Goal: Information Seeking & Learning: Learn about a topic

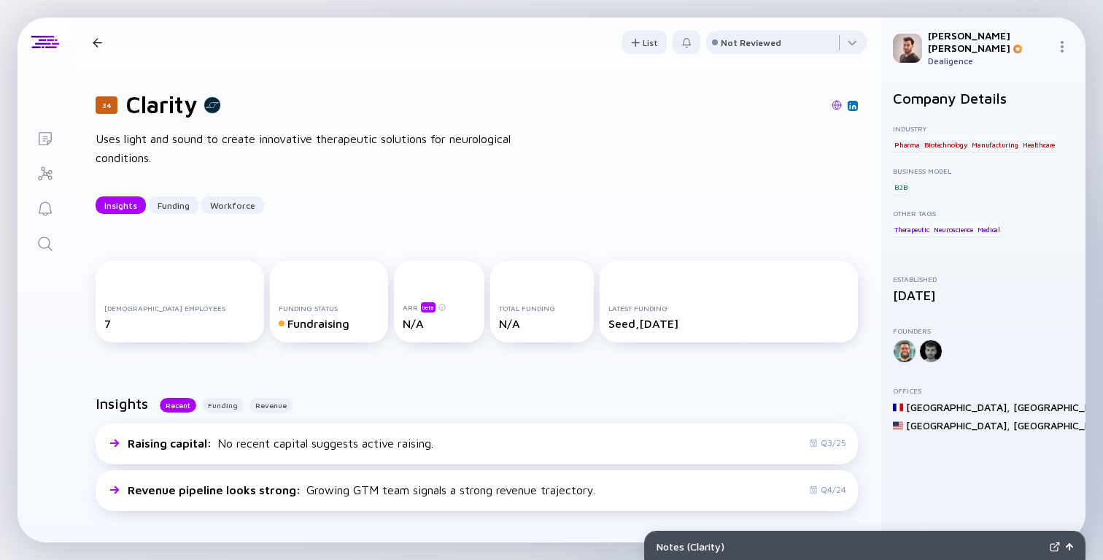
click at [136, 107] on h1 "Clarity" at bounding box center [161, 104] width 71 height 28
copy h1 "Clarity"
click at [250, 137] on div "Uses light and sound to create innovative therapeutic solutions for neurologica…" at bounding box center [329, 148] width 467 height 37
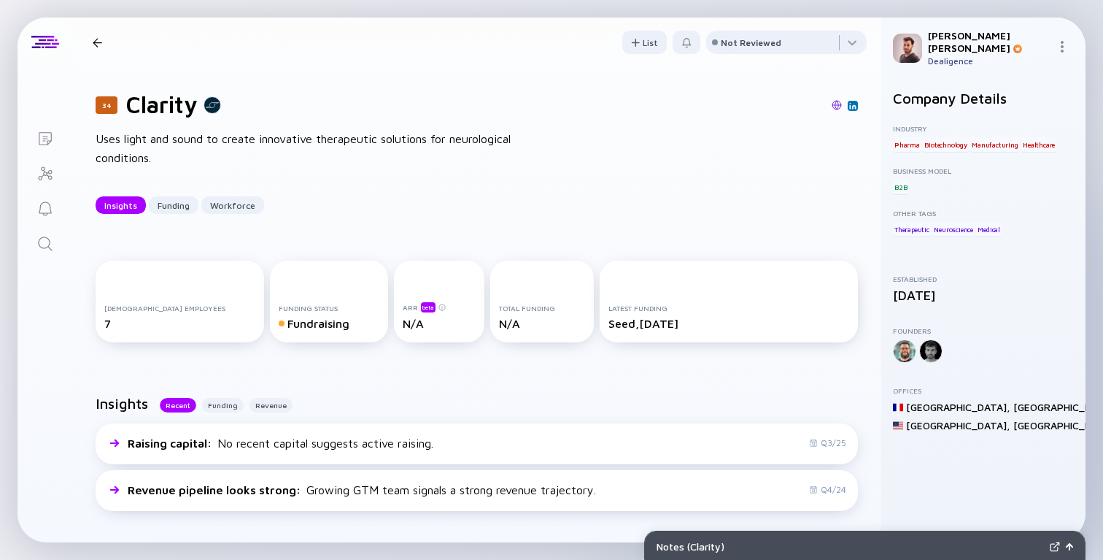
click at [250, 137] on div "Uses light and sound to create innovative therapeutic solutions for neurologica…" at bounding box center [329, 148] width 467 height 37
click at [215, 150] on div "Uses light and sound to create innovative therapeutic solutions for neurologica…" at bounding box center [329, 148] width 467 height 37
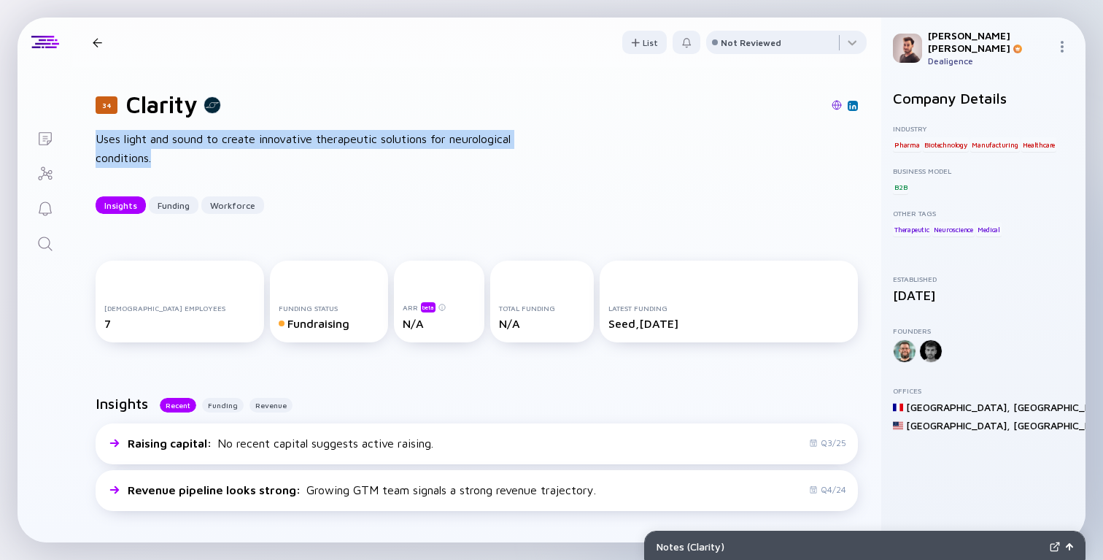
drag, startPoint x: 190, startPoint y: 159, endPoint x: 91, endPoint y: 139, distance: 101.3
click at [91, 139] on div "34 Clarity Uses light and sound to create innovative therapeutic solutions for …" at bounding box center [476, 152] width 809 height 170
copy div "Uses light and sound to create innovative therapeutic solutions for neurologica…"
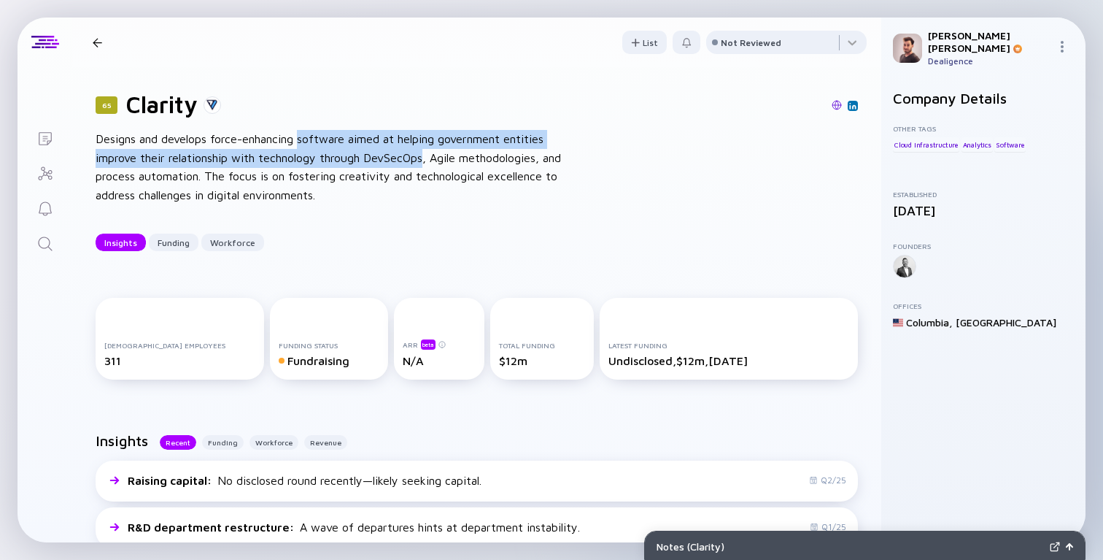
drag, startPoint x: 305, startPoint y: 141, endPoint x: 425, endPoint y: 160, distance: 122.0
click at [425, 160] on div "Designs and develops force-enhancing software aimed at helping government entit…" at bounding box center [329, 167] width 467 height 74
copy div "software aimed at helping government entities improve their relationship with t…"
